Goal: Find specific page/section: Find specific page/section

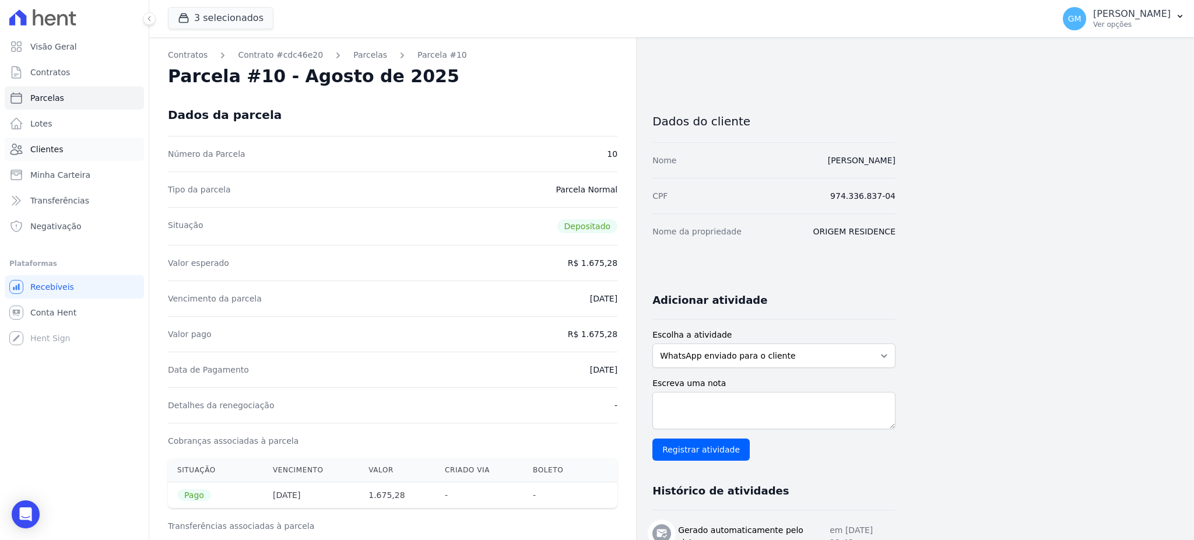
click at [81, 149] on link "Clientes" at bounding box center [74, 149] width 139 height 23
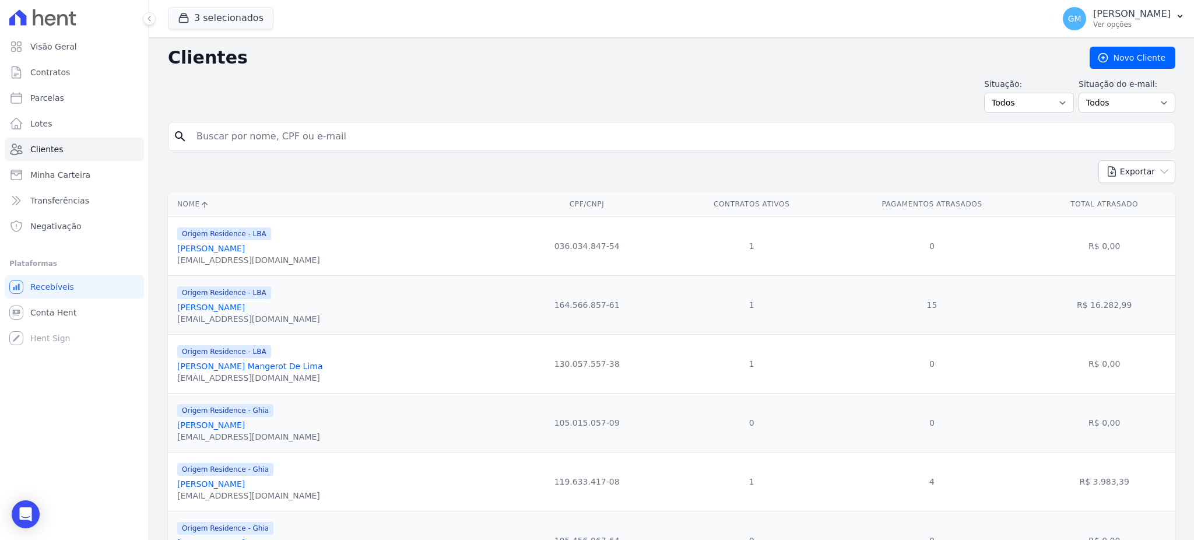
click at [445, 124] on div "search" at bounding box center [671, 136] width 1007 height 29
click at [462, 140] on input "search" at bounding box center [679, 136] width 980 height 23
type input "[PERSON_NAME]"
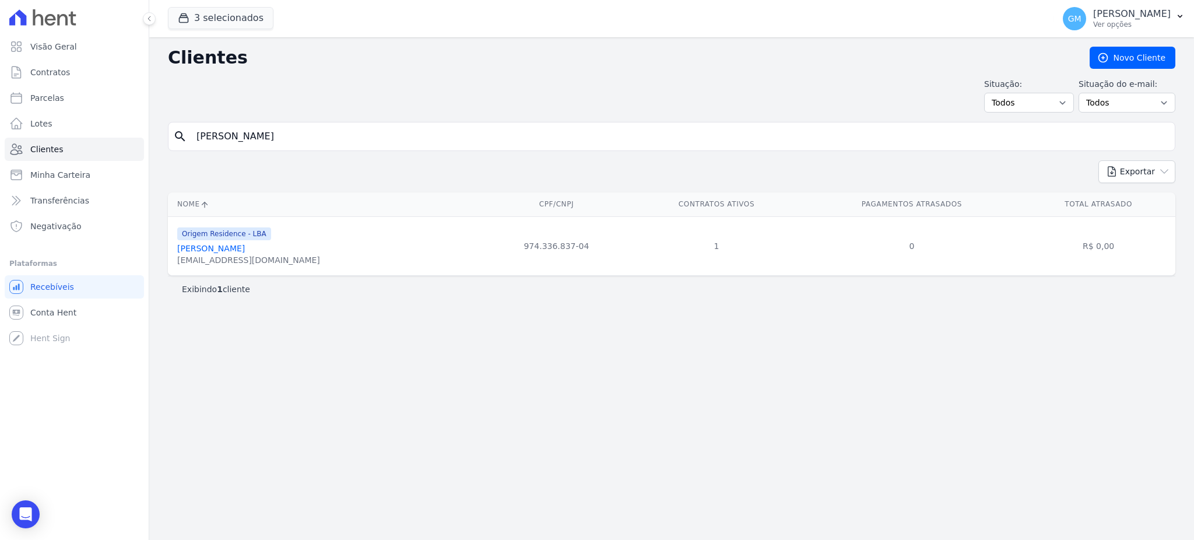
click at [230, 248] on link "[PERSON_NAME]" at bounding box center [211, 248] width 68 height 9
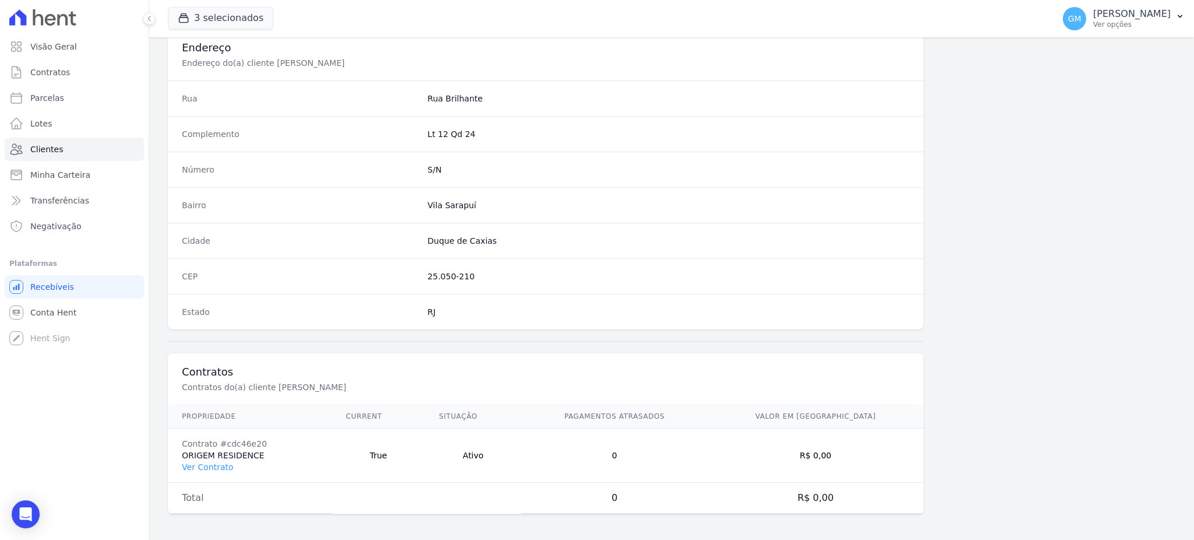
scroll to position [551, 0]
click at [202, 467] on link "Ver Contrato" at bounding box center [207, 464] width 51 height 9
